Goal: Transaction & Acquisition: Purchase product/service

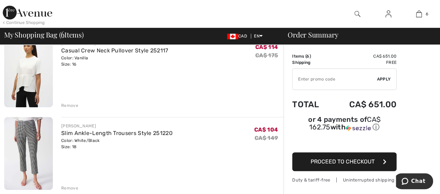
scroll to position [244, 0]
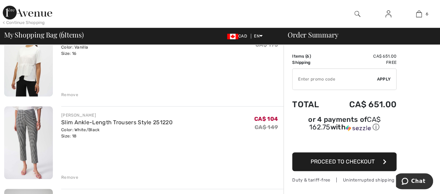
click at [68, 176] on div "Remove" at bounding box center [69, 178] width 17 height 6
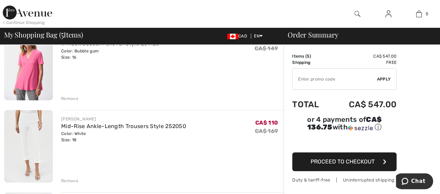
scroll to position [70, 0]
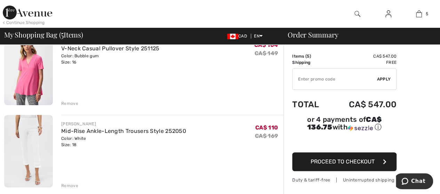
click at [72, 103] on div "Remove" at bounding box center [69, 104] width 17 height 6
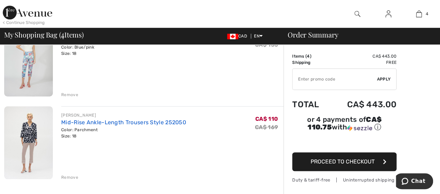
scroll to position [313, 0]
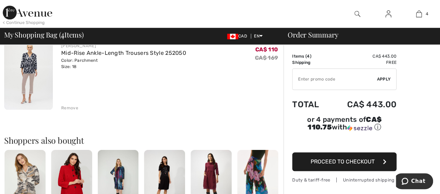
click at [337, 159] on span "Proceed to Checkout" at bounding box center [343, 162] width 64 height 7
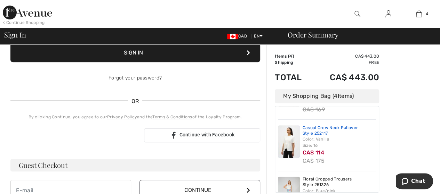
scroll to position [55, 0]
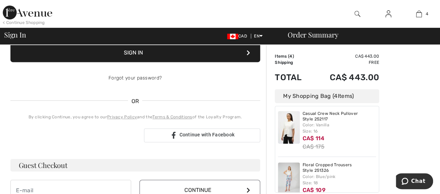
type input "[EMAIL_ADDRESS][PERSON_NAME][DOMAIN_NAME]"
click at [137, 54] on button "Sign In" at bounding box center [135, 52] width 250 height 19
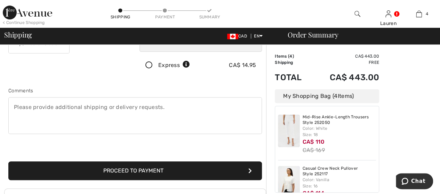
scroll to position [174, 0]
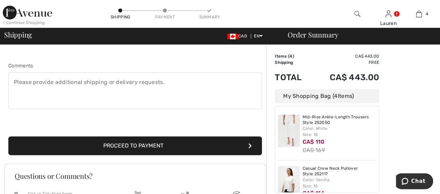
click at [148, 145] on button "Proceed to Payment" at bounding box center [135, 146] width 254 height 19
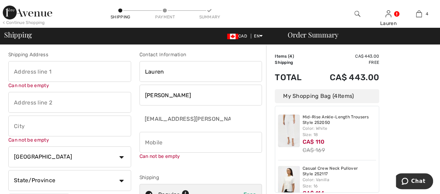
scroll to position [0, 0]
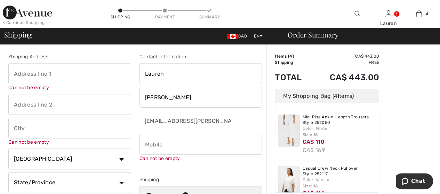
click at [58, 78] on input "text" at bounding box center [69, 73] width 123 height 21
type input "1037 Boucher Crescent"
type input "Manotick"
select select "ON"
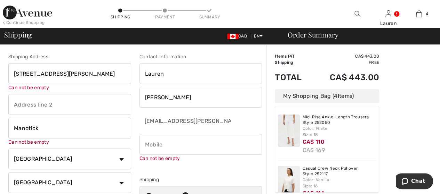
type input "K4M 1B3"
type input "6138582101"
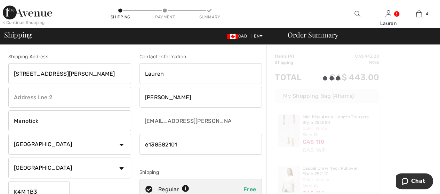
type input "K4M1B3"
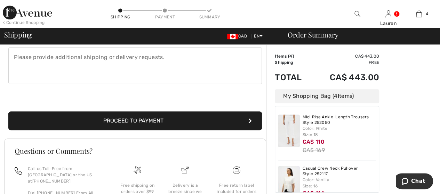
scroll to position [209, 0]
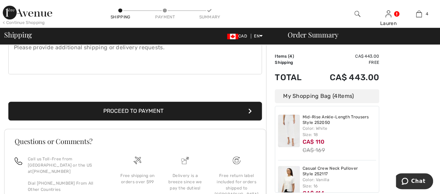
click at [249, 111] on icon "submit" at bounding box center [249, 112] width 3 height 6
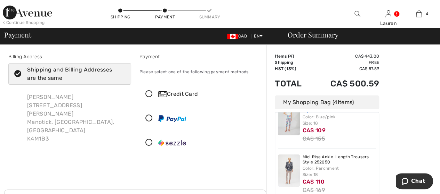
scroll to position [125, 0]
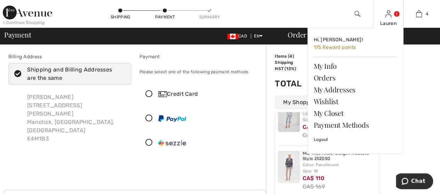
click at [391, 14] on link at bounding box center [388, 13] width 6 height 7
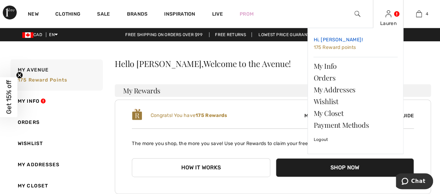
click at [334, 48] on span "175 Reward points" at bounding box center [334, 48] width 42 height 6
click at [328, 48] on span "175 Reward points" at bounding box center [334, 48] width 42 height 6
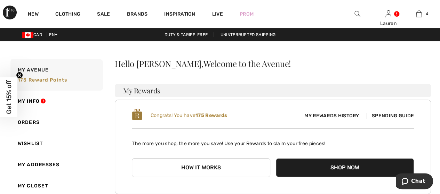
click at [385, 117] on span "Spending Guide" at bounding box center [390, 116] width 48 height 6
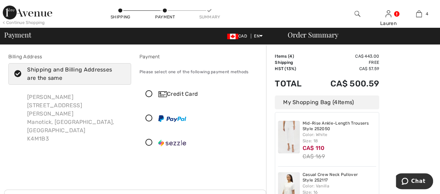
scroll to position [70, 0]
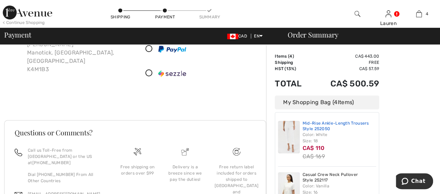
click at [309, 127] on link "Mid-Rise Ankle-Length Trousers Style 252050" at bounding box center [340, 126] width 74 height 11
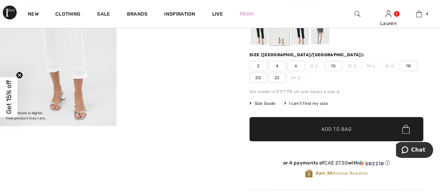
scroll to position [35, 0]
